Goal: Transaction & Acquisition: Download file/media

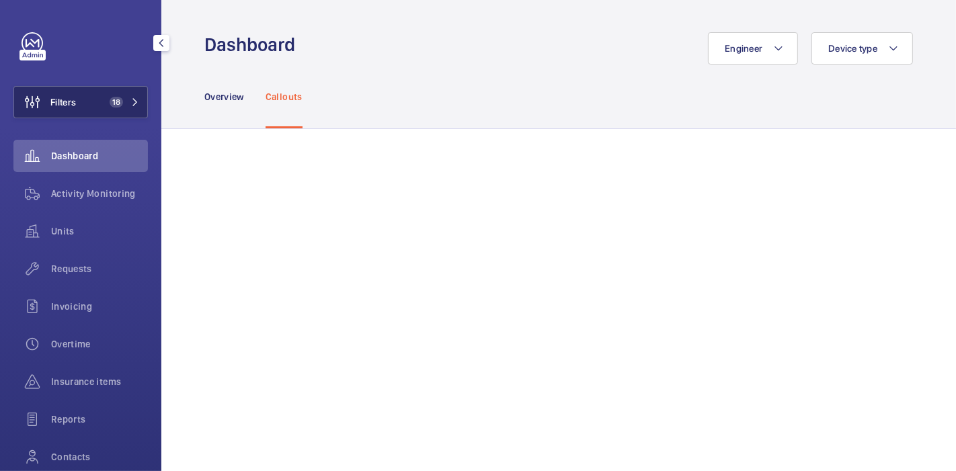
scroll to position [751, 0]
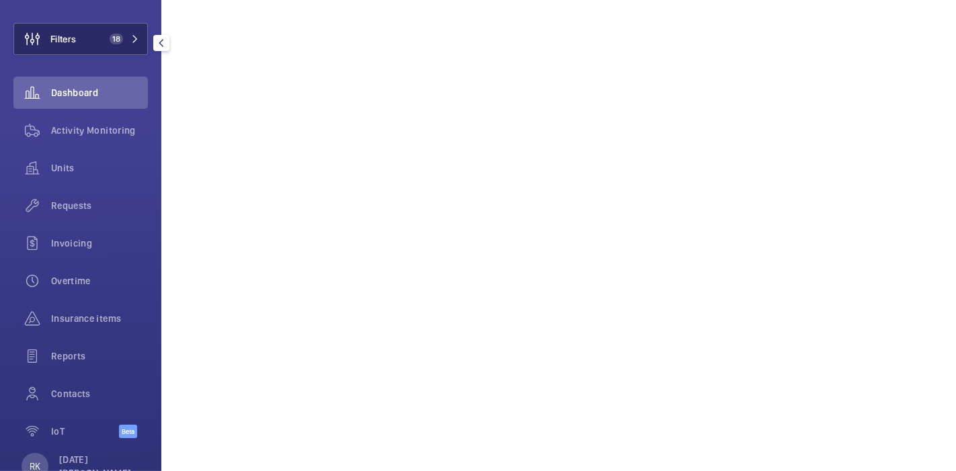
click at [94, 40] on button "Filters 18" at bounding box center [80, 39] width 134 height 32
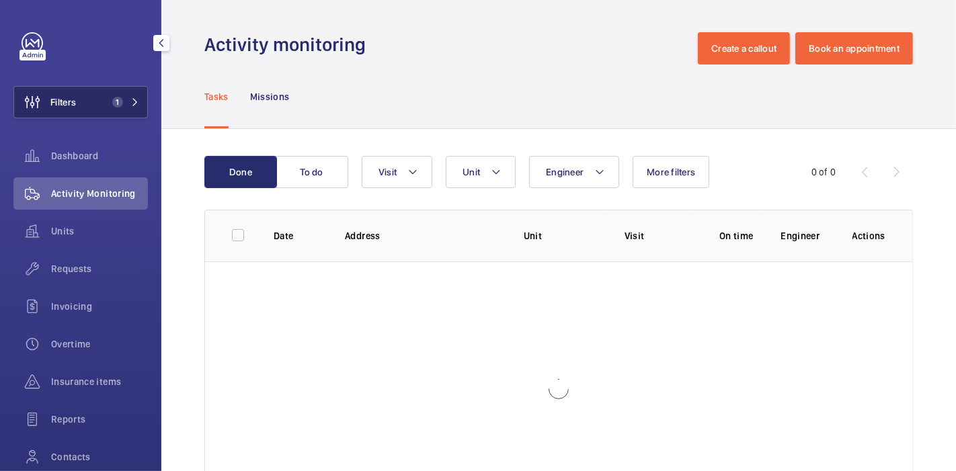
click at [95, 114] on button "Filters 1" at bounding box center [80, 102] width 134 height 32
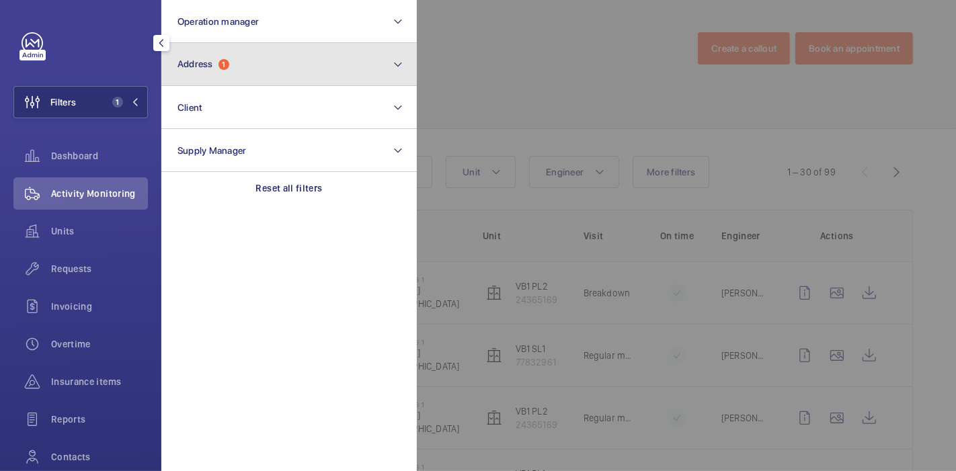
click at [248, 78] on button "Address 1" at bounding box center [288, 64] width 255 height 43
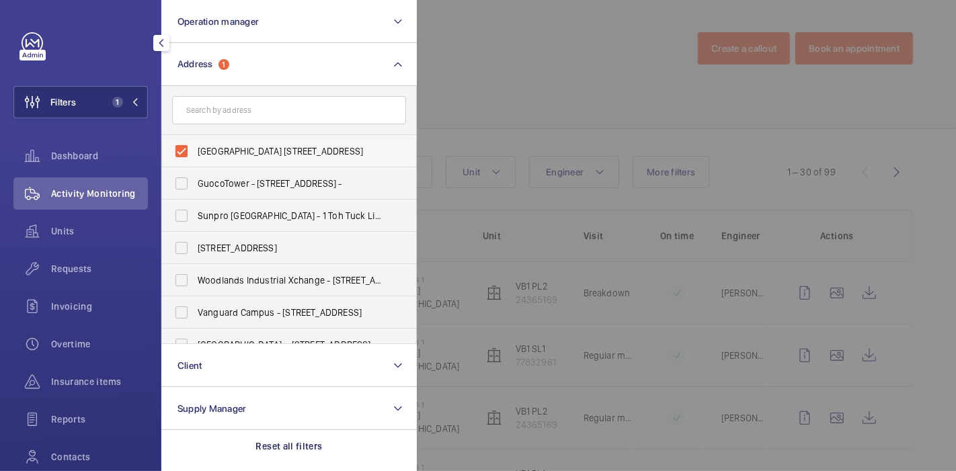
click at [184, 147] on label "Ventilation Building 1 - 210 Marina East Drive, SINGAPORE 029997" at bounding box center [279, 151] width 234 height 32
click at [184, 147] on input "Ventilation Building 1 - 210 Marina East Drive, SINGAPORE 029997" at bounding box center [181, 151] width 27 height 27
checkbox input "false"
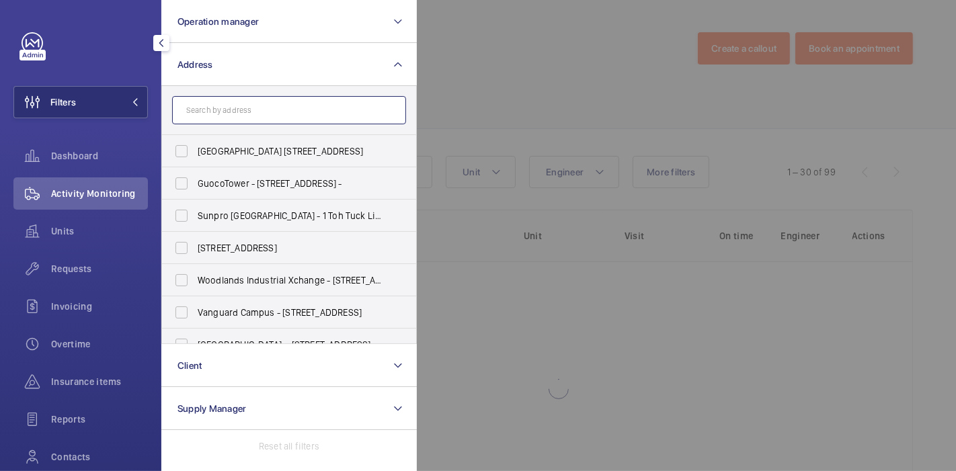
click at [225, 101] on input "text" at bounding box center [289, 110] width 234 height 28
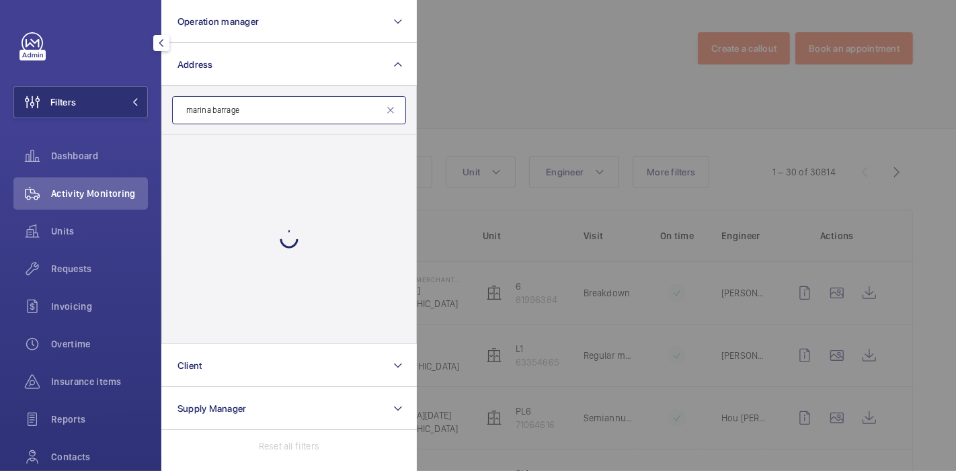
type input "marina barrage"
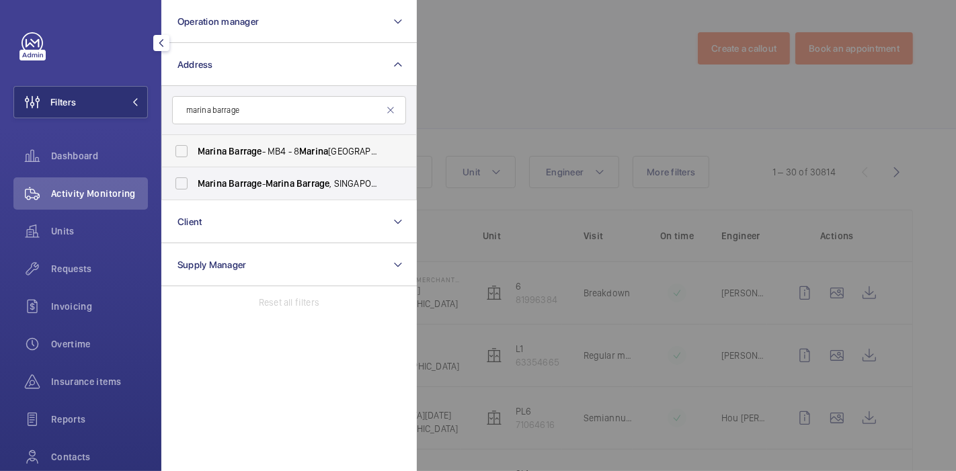
click at [180, 141] on label "Marina Barrage - MB4 - 8 Marina Gardens Dr, SINGAPORE 018951" at bounding box center [279, 151] width 234 height 32
click at [180, 141] on input "Marina Barrage - MB4 - 8 Marina Gardens Dr, SINGAPORE 018951" at bounding box center [181, 151] width 27 height 27
checkbox input "true"
click at [495, 137] on div at bounding box center [895, 235] width 956 height 471
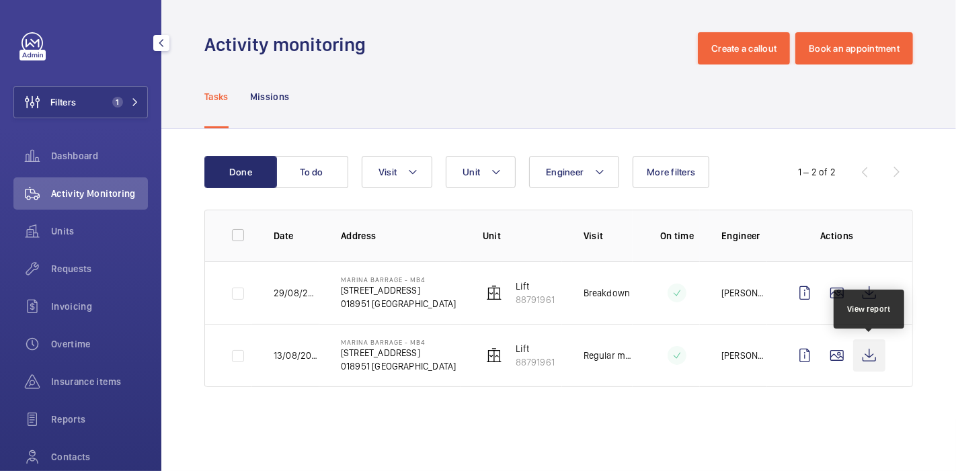
click at [881, 361] on wm-front-icon-button at bounding box center [869, 355] width 32 height 32
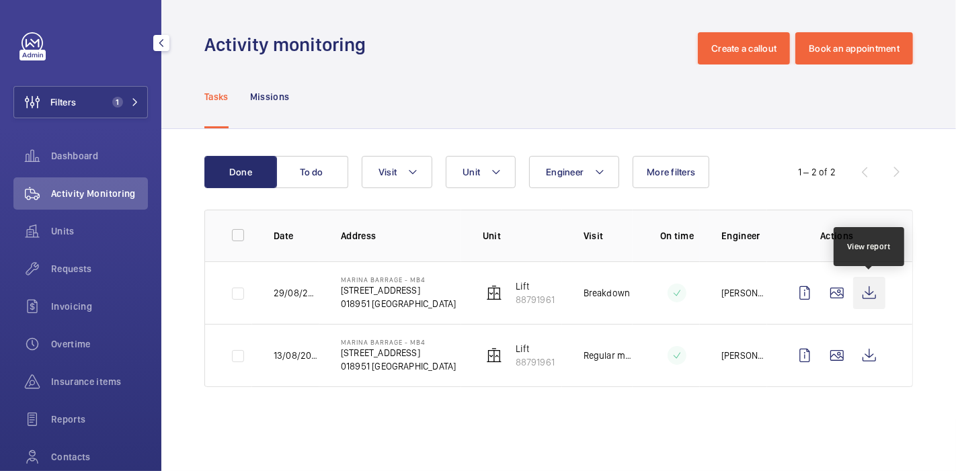
click at [872, 294] on wm-front-icon-button at bounding box center [869, 293] width 32 height 32
